Goal: Task Accomplishment & Management: Complete application form

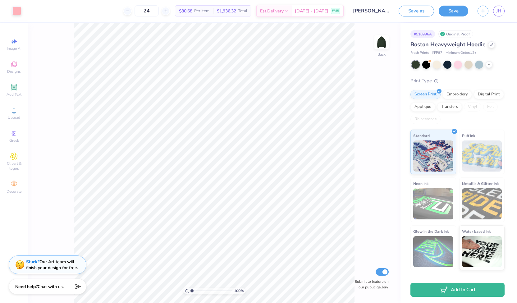
click at [65, 267] on div "Stuck? Our Art team will finish your design for free." at bounding box center [52, 265] width 52 height 12
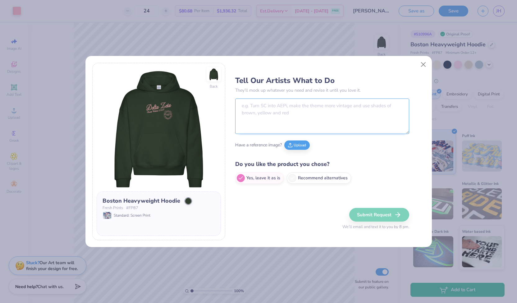
click at [268, 108] on textarea at bounding box center [322, 115] width 174 height 35
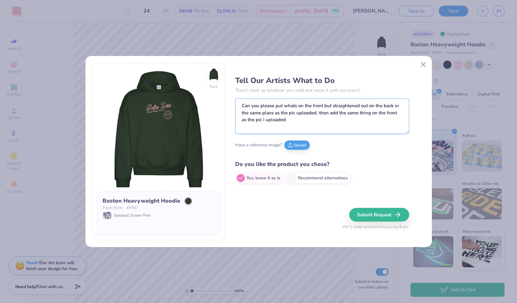
click at [292, 105] on textarea "Can you please put whats on the front but straightened out on the back in the s…" at bounding box center [322, 115] width 174 height 35
click at [293, 123] on textarea "Can you please put what's on the front but straightened out on the back in the …" at bounding box center [322, 115] width 174 height 35
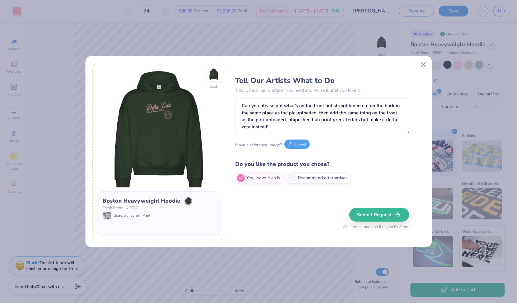
click at [293, 146] on button "Upload" at bounding box center [296, 143] width 25 height 9
click at [311, 122] on textarea "Can you please put what's on the front but straightened out on the back in the …" at bounding box center [322, 115] width 174 height 35
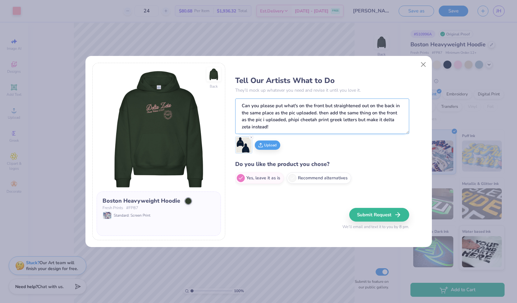
click at [317, 129] on textarea "Can you please put what's on the front but straightened out on the back in the …" at bounding box center [322, 115] width 174 height 35
click at [242, 126] on textarea "Can you please put what's on the front but straightened out on the back in the …" at bounding box center [322, 115] width 174 height 35
click at [302, 128] on textarea "Can you please put what's on the front but straightened out on the back in the …" at bounding box center [322, 115] width 174 height 35
click at [336, 145] on div "Upload" at bounding box center [322, 144] width 174 height 17
click at [348, 125] on textarea "Can you please put what's on the front but straightened out on the back in the …" at bounding box center [322, 115] width 174 height 35
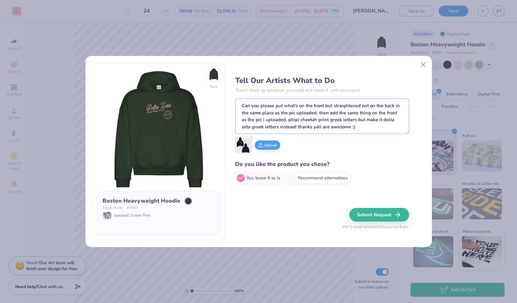
type textarea "Can you please put what's on the front but straightened out on the back in the …"
click at [356, 158] on div "Tell Our Artists What to Do They’ll mock up whatever you need and revise it unt…" at bounding box center [322, 130] width 174 height 114
click at [187, 201] on div at bounding box center [188, 201] width 6 height 6
click at [390, 216] on button "Submit Request" at bounding box center [380, 215] width 60 height 14
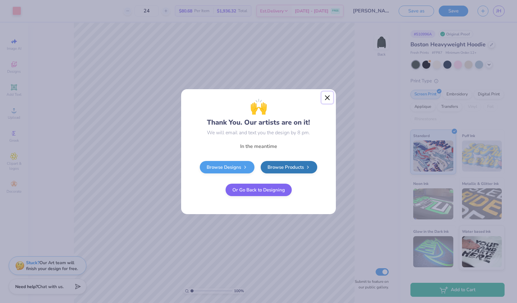
click at [327, 98] on button "Close" at bounding box center [327, 98] width 12 height 12
